Goal: Task Accomplishment & Management: Manage account settings

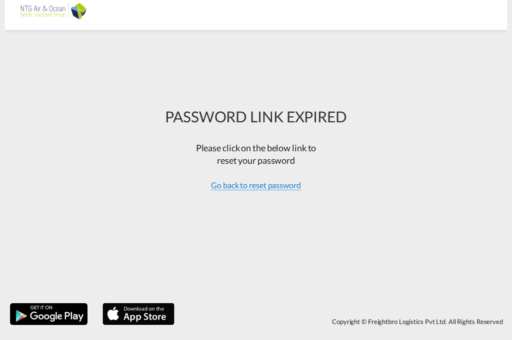
click at [282, 187] on span "Go back to reset password" at bounding box center [256, 185] width 90 height 10
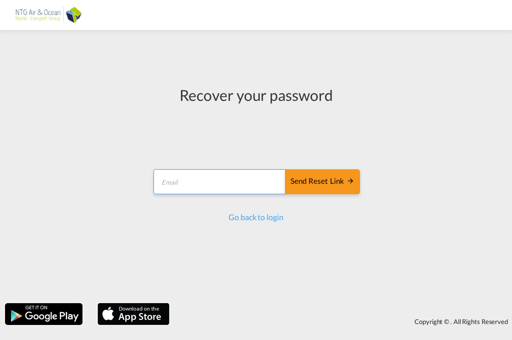
click at [233, 180] on input "email" at bounding box center [219, 181] width 132 height 25
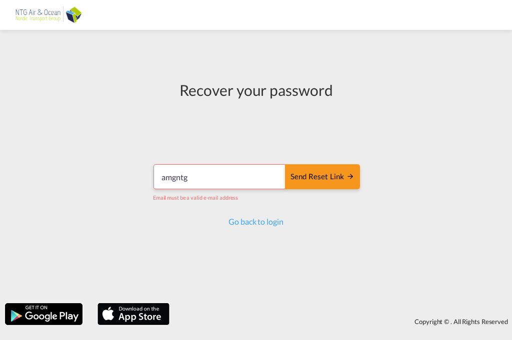
click at [242, 183] on input "amgntg" at bounding box center [219, 176] width 132 height 25
click at [242, 180] on input "amgntgad2" at bounding box center [219, 176] width 132 height 25
drag, startPoint x: 241, startPoint y: 179, endPoint x: 225, endPoint y: 176, distance: 15.8
click at [225, 176] on input "amgntgad2" at bounding box center [219, 176] width 132 height 25
click at [228, 176] on input "amgntgad2" at bounding box center [219, 176] width 132 height 25
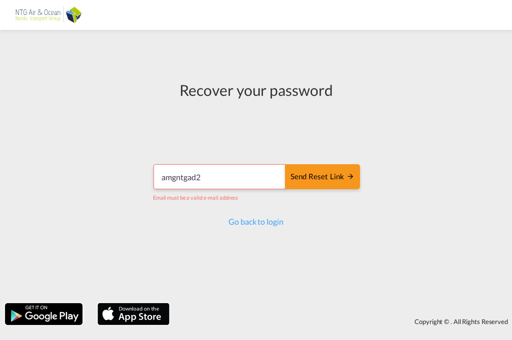
type input "amgntgad2"
click at [52, 316] on img at bounding box center [43, 314] width 79 height 24
click at [119, 318] on img at bounding box center [133, 314] width 74 height 24
click at [231, 173] on input "amgntgad2" at bounding box center [219, 176] width 132 height 25
click at [216, 175] on input "amgntgad2" at bounding box center [219, 176] width 132 height 25
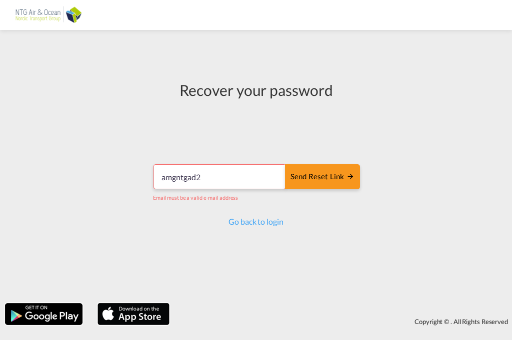
click at [216, 175] on input "amgntgad2" at bounding box center [219, 176] width 132 height 25
click at [221, 177] on input "amgntgad2" at bounding box center [219, 176] width 132 height 25
